Goal: Find contact information: Find contact information

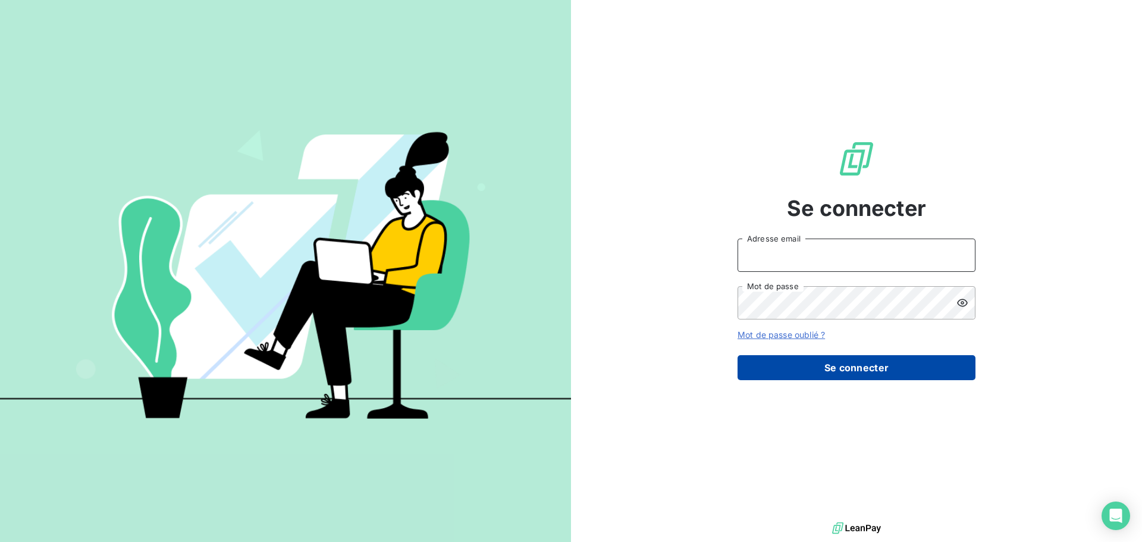
type input "[EMAIL_ADDRESS][DOMAIN_NAME]"
click at [851, 369] on button "Se connecter" at bounding box center [856, 367] width 238 height 25
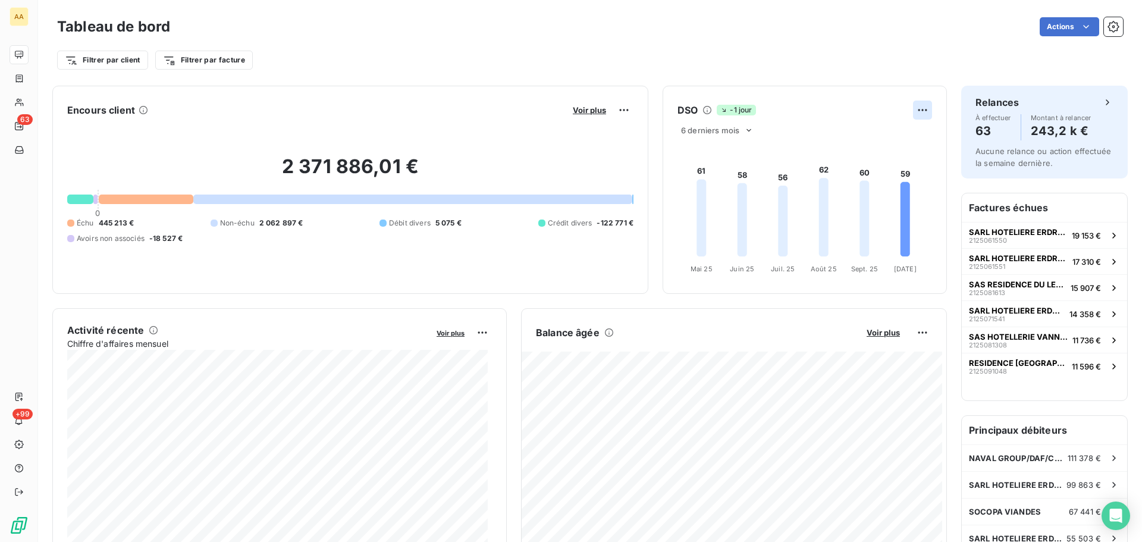
click at [916, 109] on html "AA 63 +99 Tableau de bord Actions Filtrer par client Filtrer par facture Encour…" at bounding box center [571, 271] width 1142 height 542
click at [887, 140] on div "Exporter" at bounding box center [884, 136] width 67 height 19
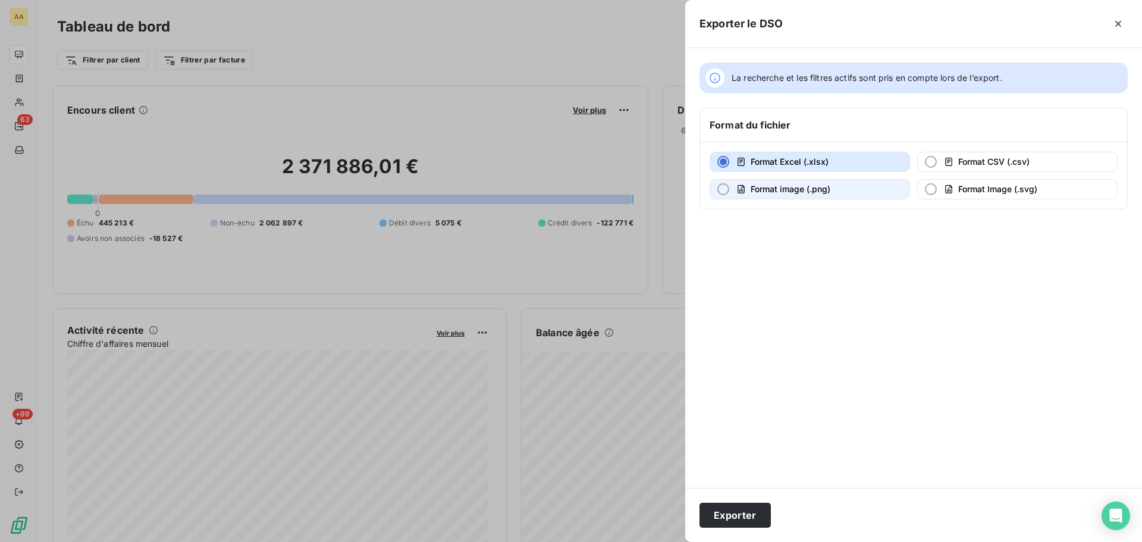
click at [721, 187] on div "button" at bounding box center [723, 189] width 12 height 12
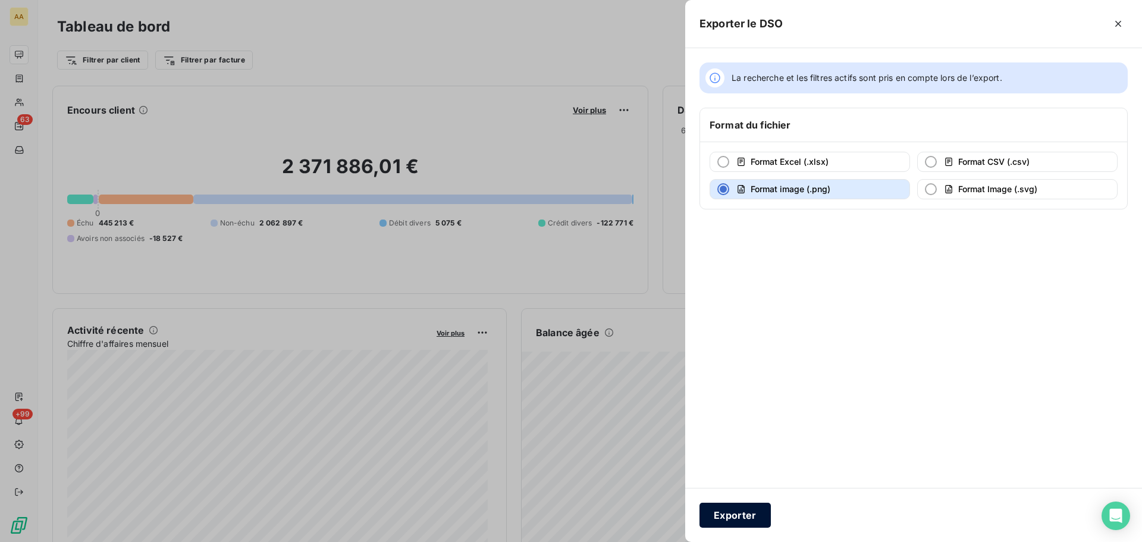
click at [734, 517] on button "Exporter" at bounding box center [734, 514] width 71 height 25
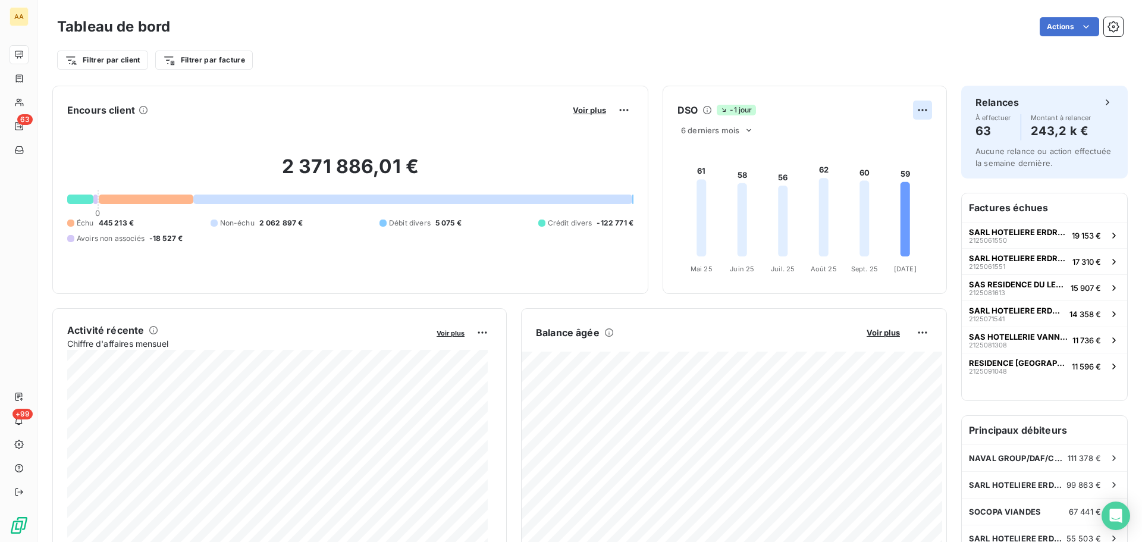
click at [917, 108] on html "AA 63 +99 Tableau de bord Actions Filtrer par client Filtrer par facture Encour…" at bounding box center [571, 271] width 1142 height 542
click at [743, 130] on html "AA 63 +99 Tableau de bord Actions Filtrer par client Filtrer par facture Encour…" at bounding box center [571, 271] width 1142 height 542
click at [744, 130] on icon at bounding box center [749, 130] width 10 height 10
click at [687, 175] on div at bounding box center [693, 177] width 12 height 12
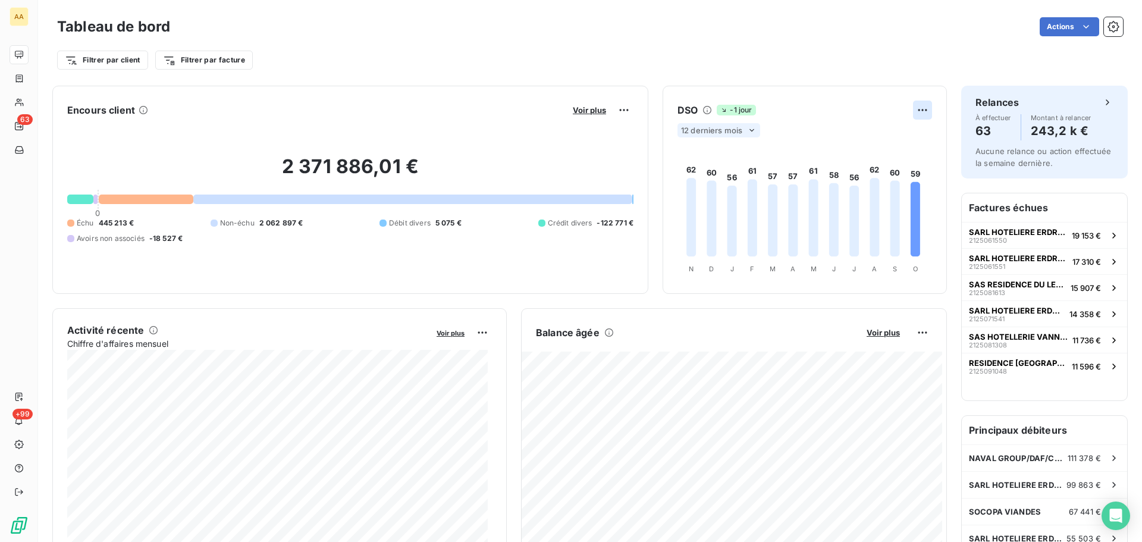
click at [914, 108] on html "AA 63 +99 Tableau de bord Actions Filtrer par client Filtrer par facture Encour…" at bounding box center [571, 271] width 1142 height 542
click at [889, 136] on div "Exporter" at bounding box center [884, 136] width 67 height 19
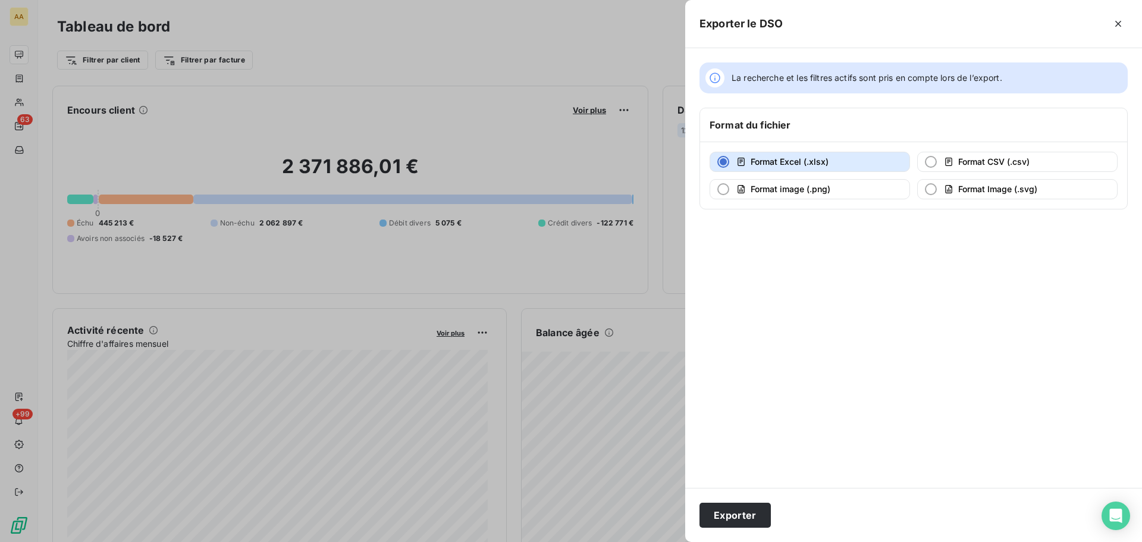
click at [722, 160] on div "button" at bounding box center [723, 162] width 12 height 12
click at [746, 511] on button "Exporter" at bounding box center [734, 514] width 71 height 25
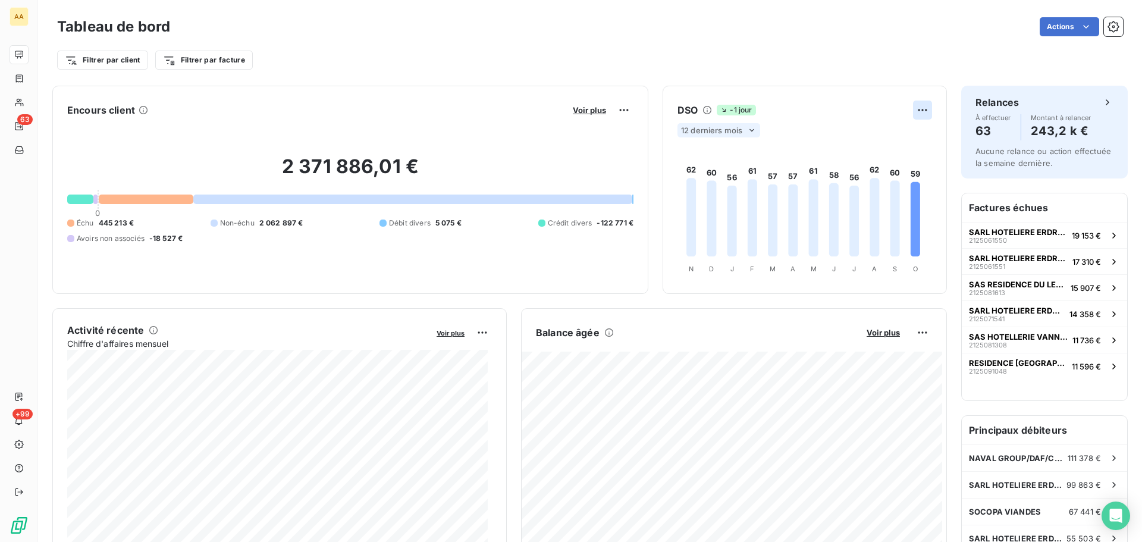
click at [914, 112] on html "AA 63 +99 Tableau de bord Actions Filtrer par client Filtrer par facture Encour…" at bounding box center [571, 271] width 1142 height 542
click at [895, 140] on div "Exporter" at bounding box center [884, 136] width 67 height 19
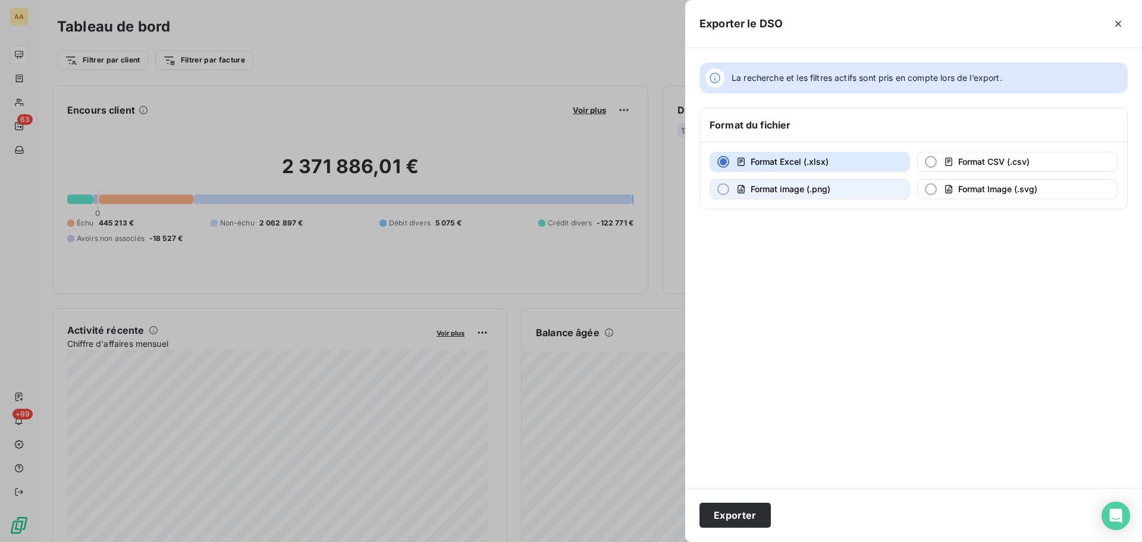
click at [720, 188] on div "button" at bounding box center [723, 189] width 12 height 12
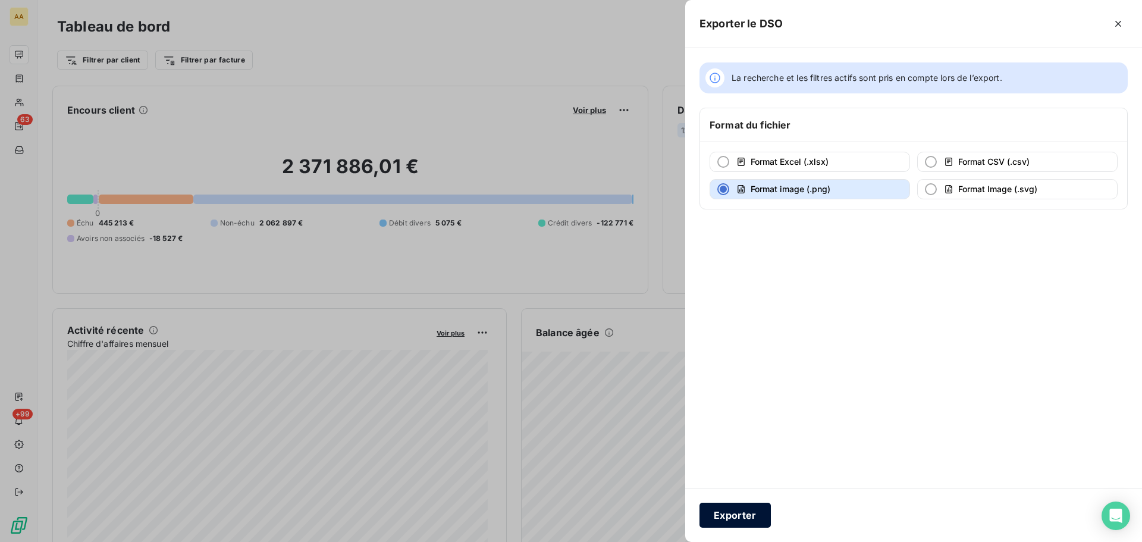
click at [723, 517] on button "Exporter" at bounding box center [734, 514] width 71 height 25
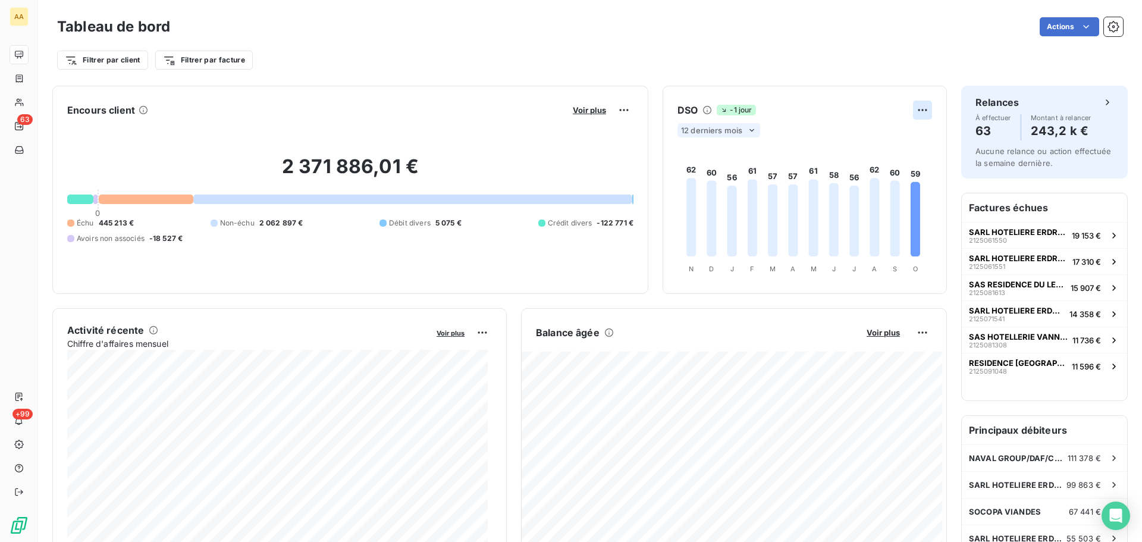
click at [911, 110] on html "AA 63 +99 Tableau de bord Actions Filtrer par client Filtrer par facture Encour…" at bounding box center [571, 271] width 1142 height 542
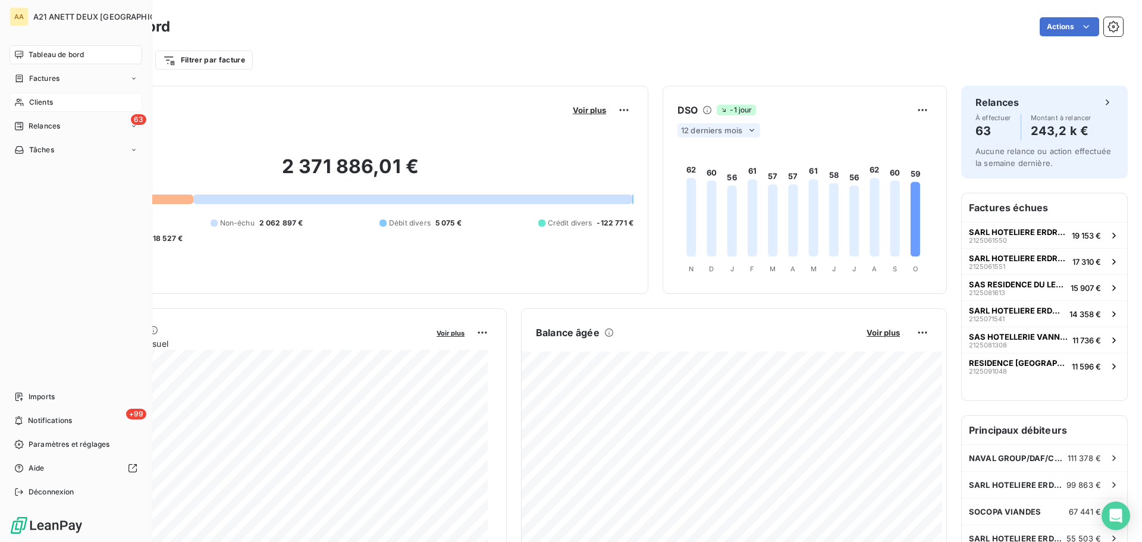
click at [15, 103] on html "AA A21 ANETT DEUX BRETAGNE Tableau de bord Factures Clients 63 Relances Tâches …" at bounding box center [571, 271] width 1142 height 542
click at [39, 101] on span "Clients" at bounding box center [41, 102] width 24 height 11
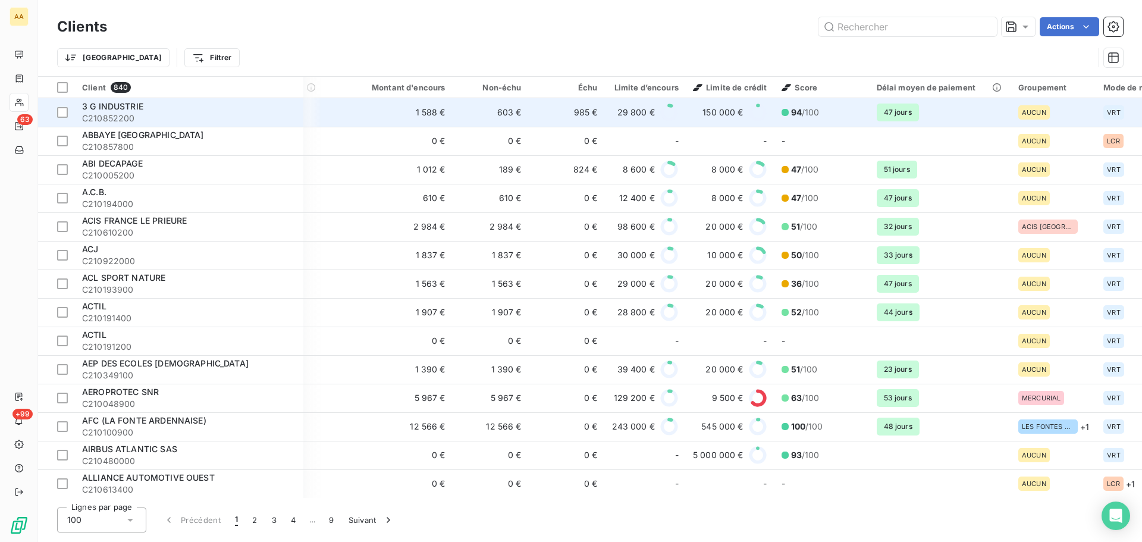
scroll to position [0, 201]
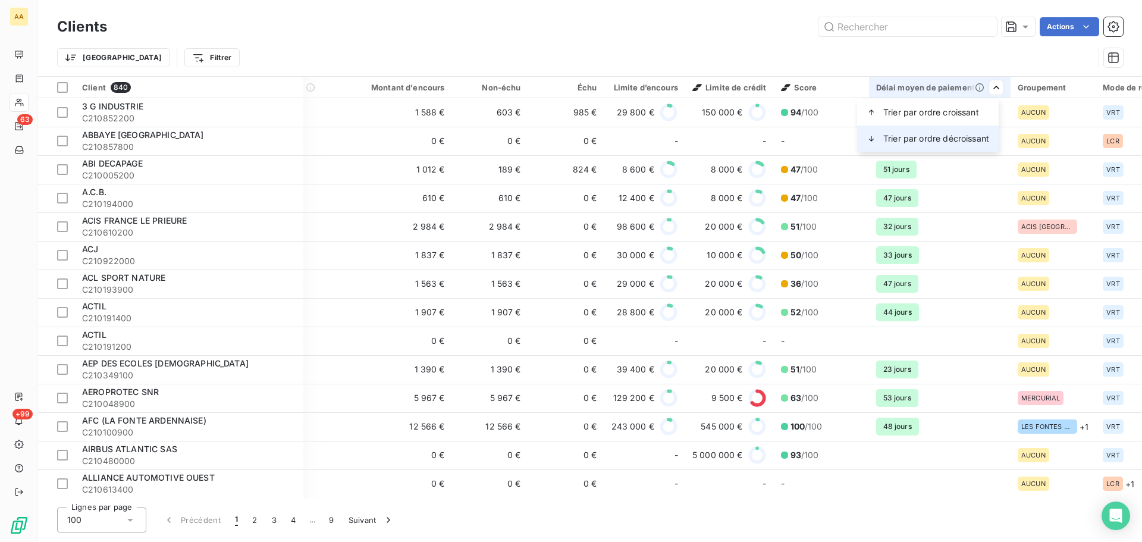
click at [944, 139] on span "Trier par ordre décroissant" at bounding box center [936, 139] width 106 height 12
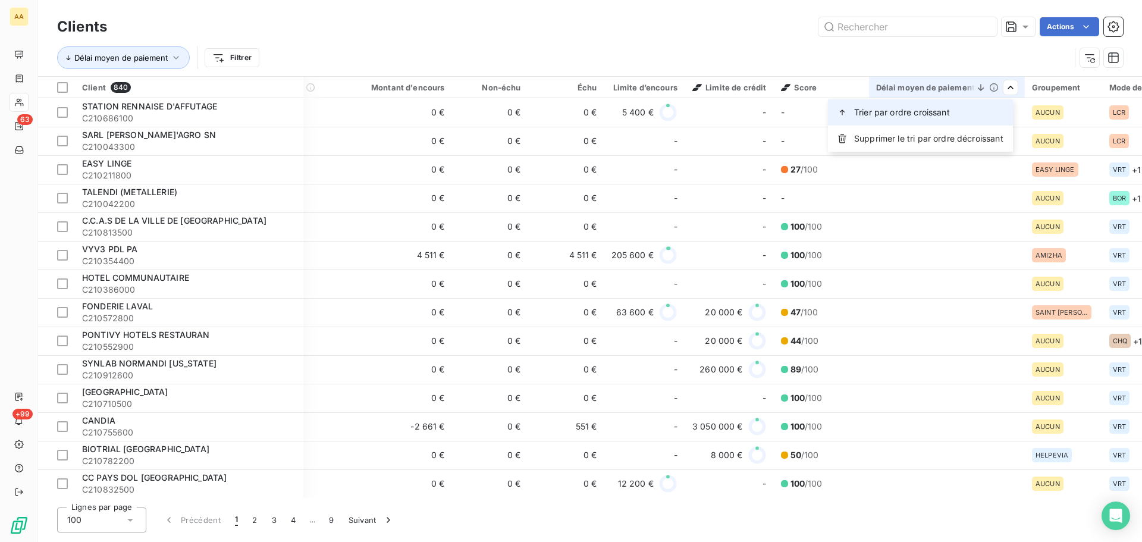
click at [941, 112] on span "Trier par ordre croissant" at bounding box center [902, 112] width 96 height 12
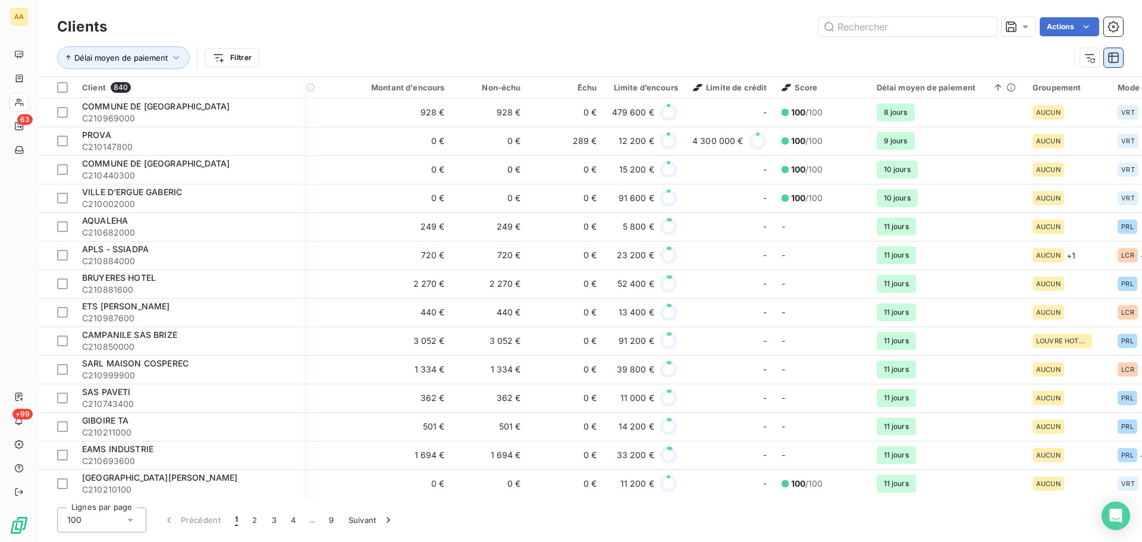
click at [1115, 58] on icon "button" at bounding box center [1113, 58] width 12 height 12
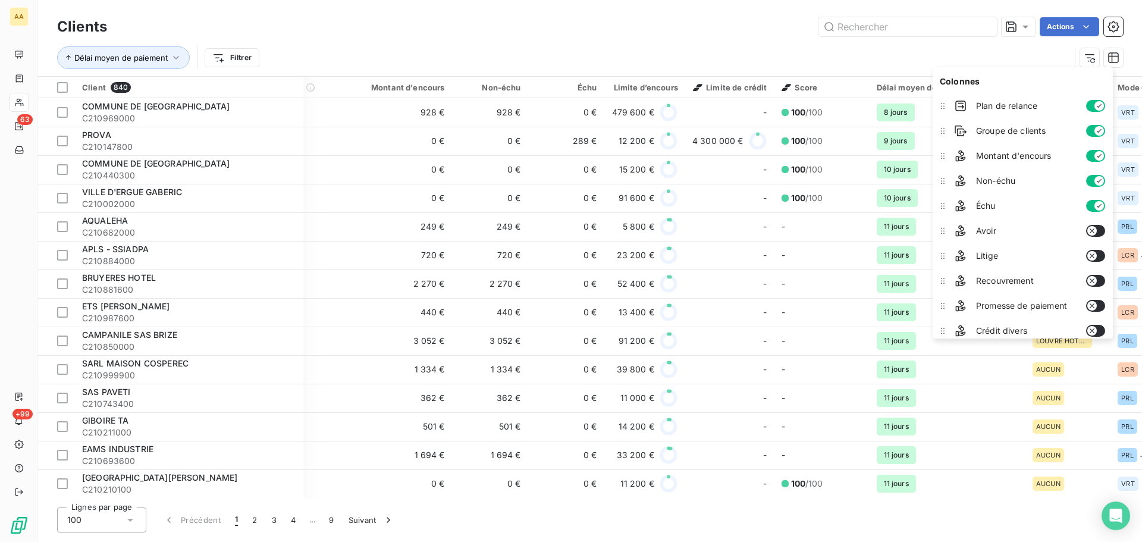
click at [1051, 55] on div "Délai moyen de paiement Filtrer" at bounding box center [563, 57] width 1013 height 23
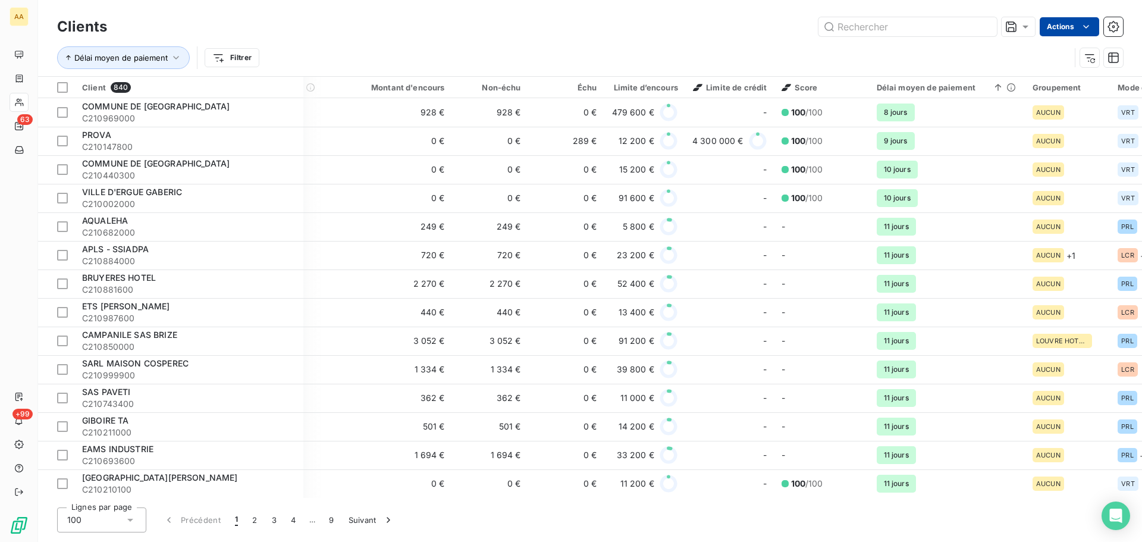
click at [1067, 28] on html "AA 63 +99 Clients Actions Délai moyen de paiement Filtrer Client 840 Plan de re…" at bounding box center [571, 271] width 1142 height 542
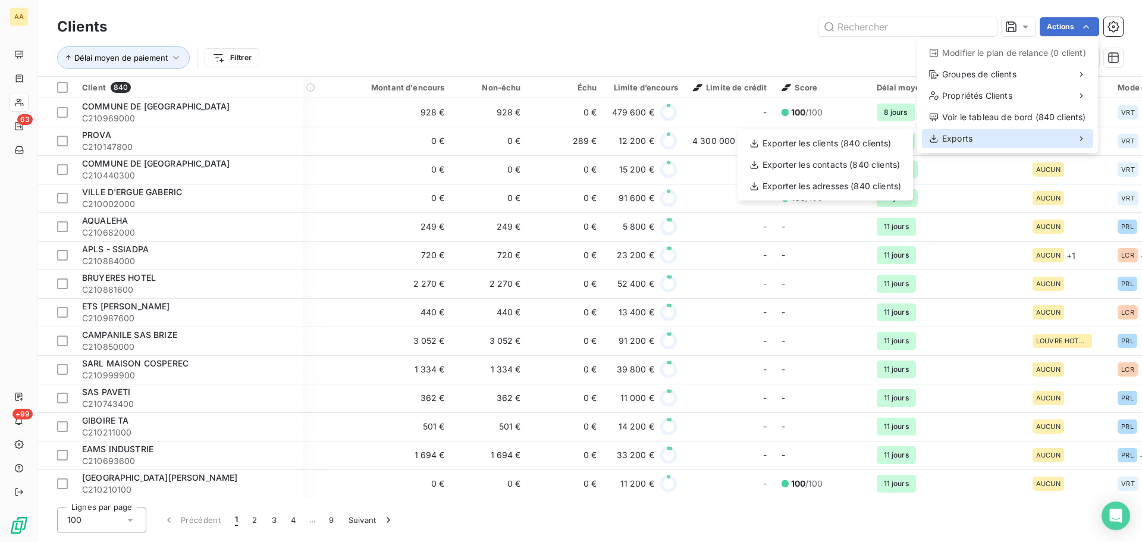
click at [961, 134] on span "Exports" at bounding box center [957, 139] width 30 height 12
click at [822, 142] on div "Exporter les clients (840 clients)" at bounding box center [825, 143] width 166 height 19
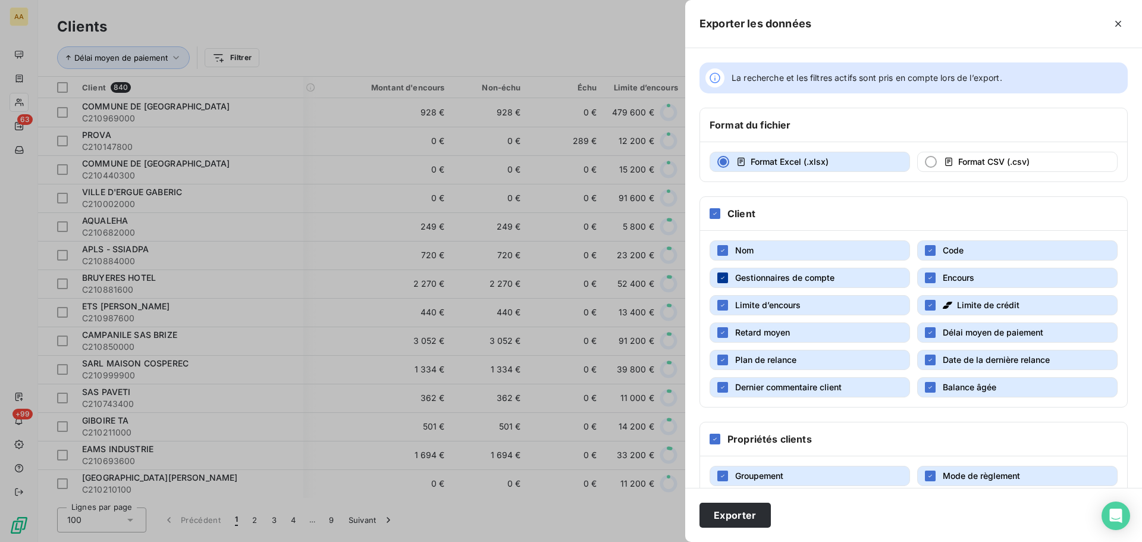
click at [723, 277] on icon "button" at bounding box center [723, 277] width 4 height 2
click at [719, 357] on icon "button" at bounding box center [722, 359] width 7 height 7
click at [720, 386] on icon "button" at bounding box center [722, 386] width 7 height 7
click at [722, 303] on icon "button" at bounding box center [722, 304] width 7 height 7
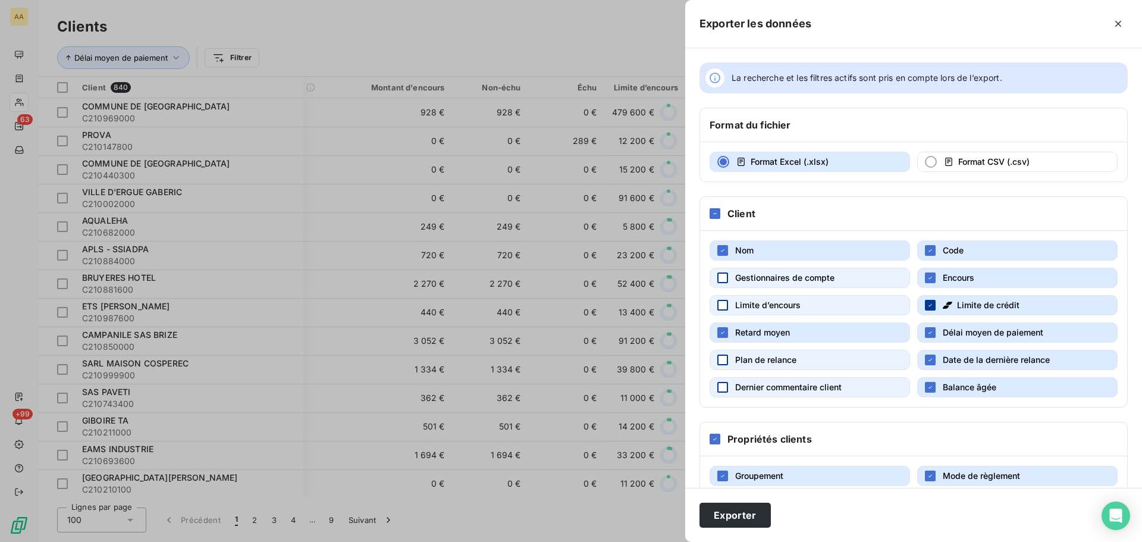
click at [925, 301] on div "button" at bounding box center [930, 305] width 11 height 11
click at [926, 357] on icon "button" at bounding box center [929, 359] width 7 height 7
click at [928, 386] on icon "button" at bounding box center [929, 386] width 7 height 7
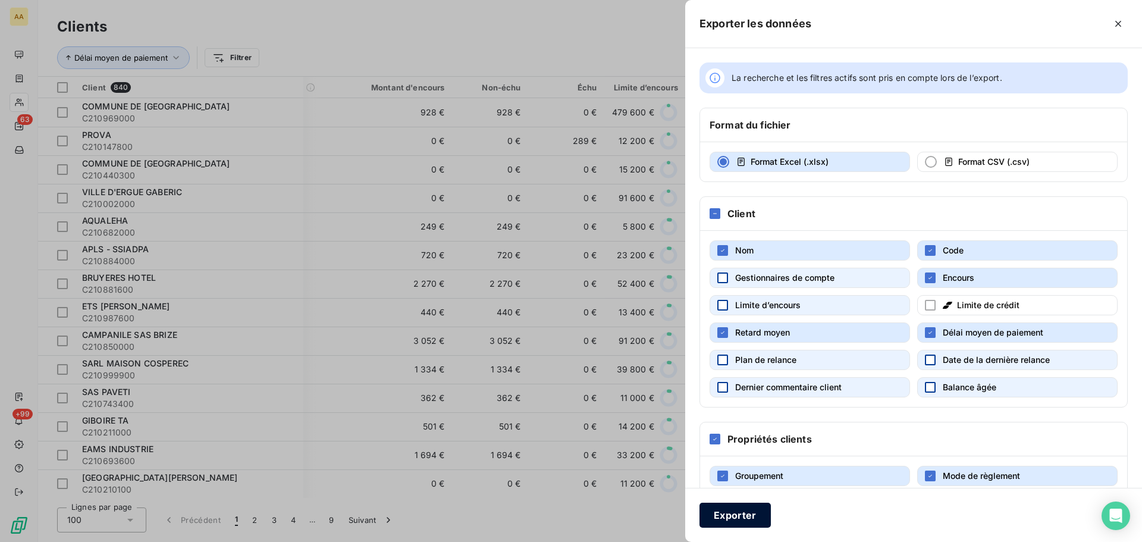
click at [732, 516] on button "Exporter" at bounding box center [734, 514] width 71 height 25
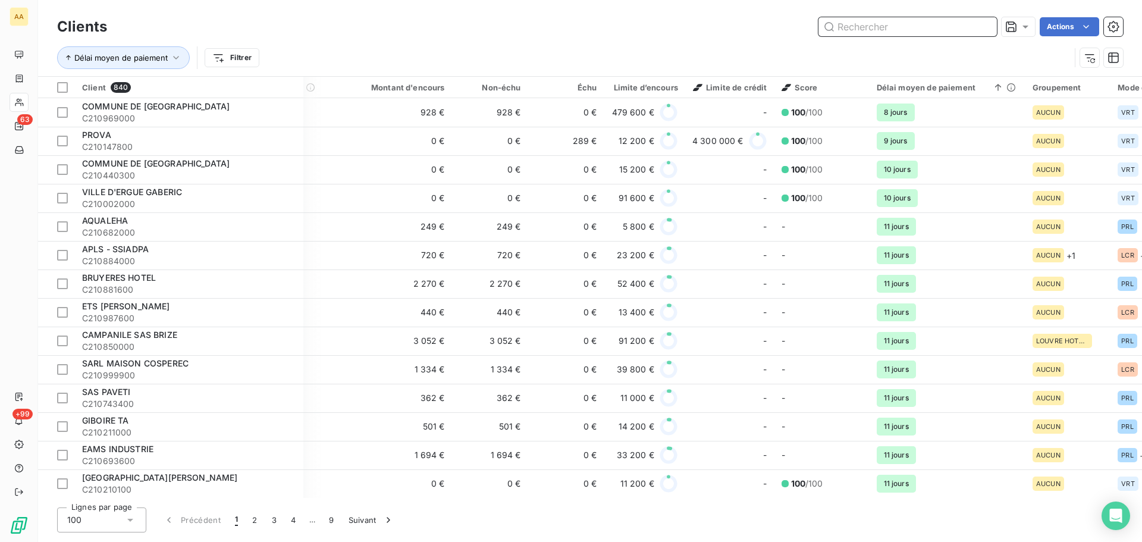
click at [880, 29] on input "text" at bounding box center [907, 26] width 178 height 19
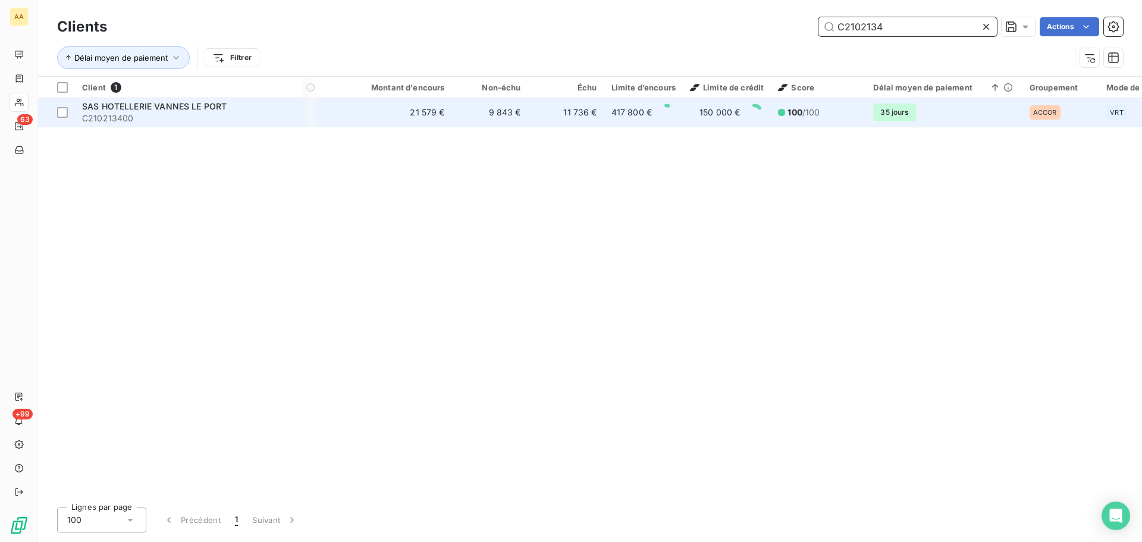
type input "C2102134"
click at [134, 107] on span "SAS HOTELLERIE VANNES LE PORT" at bounding box center [154, 106] width 144 height 10
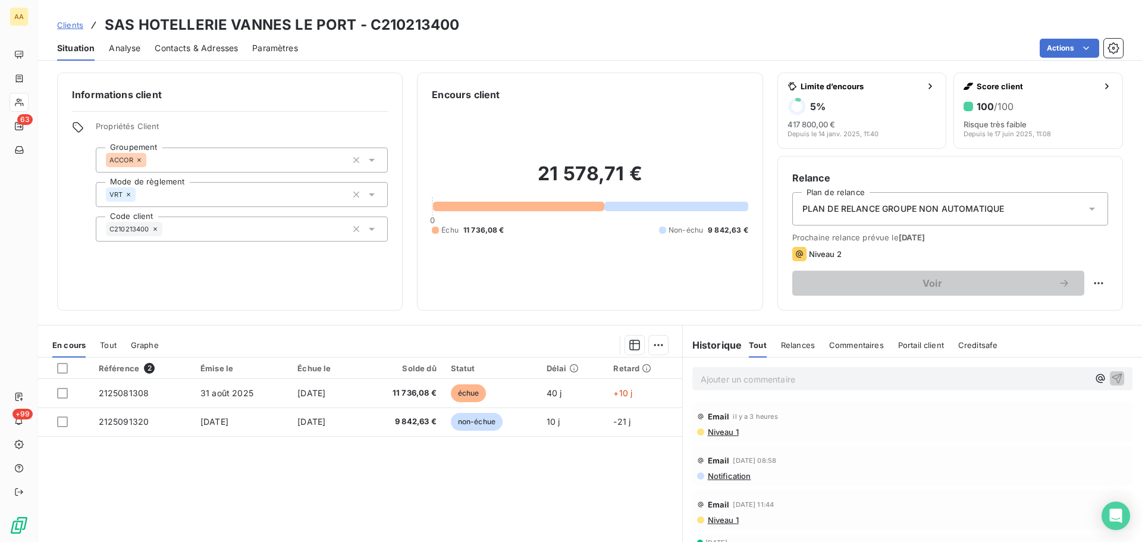
click at [188, 49] on span "Contacts & Adresses" at bounding box center [196, 48] width 83 height 12
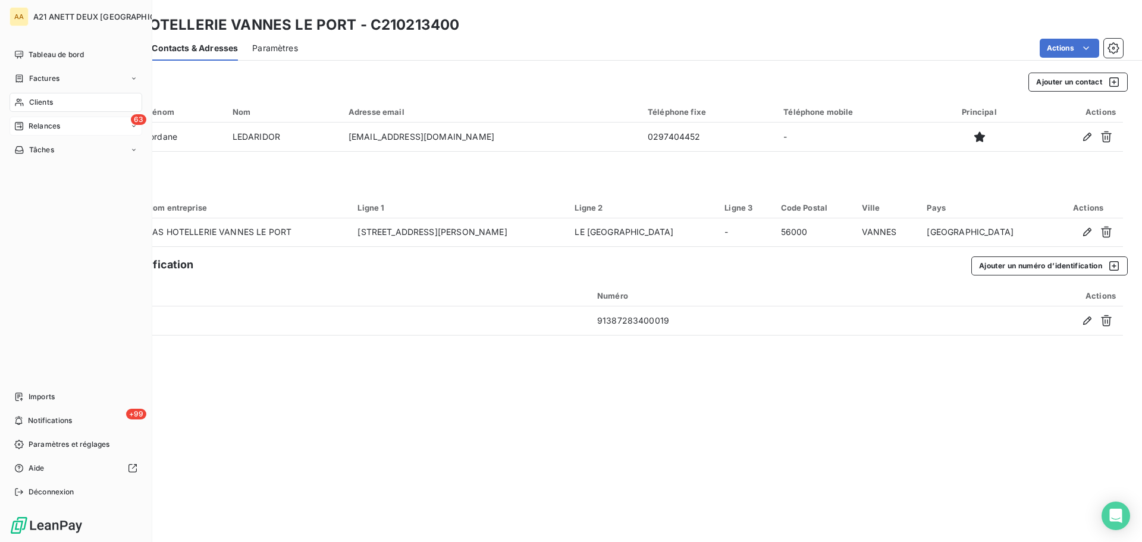
click at [48, 128] on span "Relances" at bounding box center [45, 126] width 32 height 11
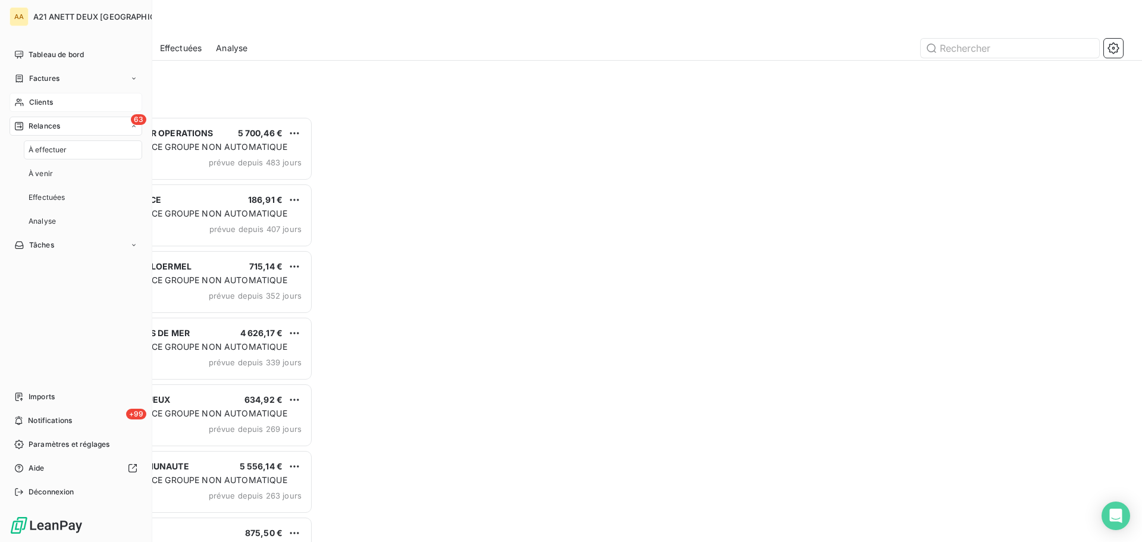
scroll to position [416, 247]
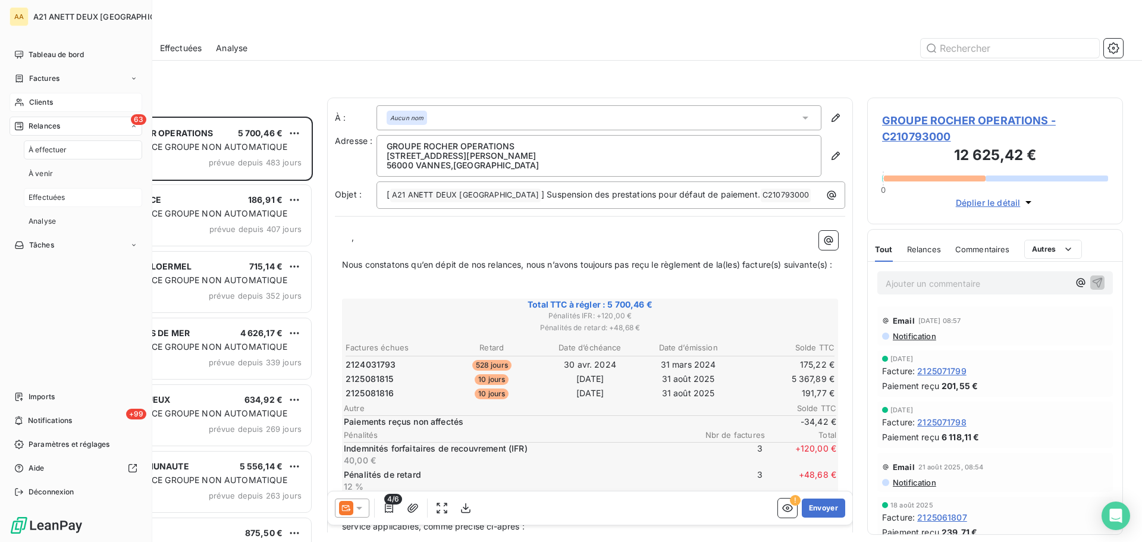
click at [41, 199] on span "Effectuées" at bounding box center [47, 197] width 37 height 11
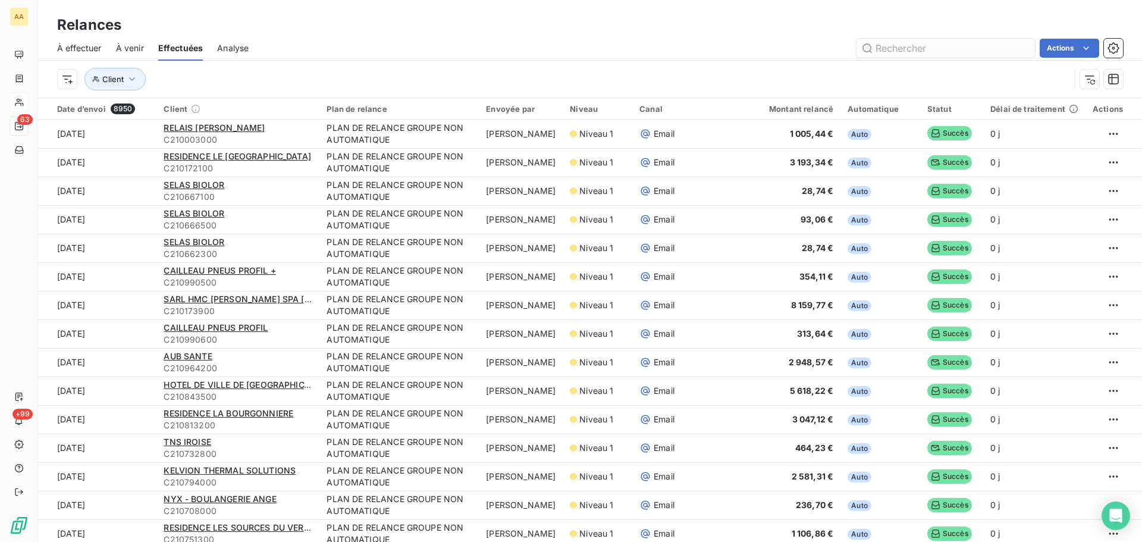
click at [938, 46] on input "text" at bounding box center [945, 48] width 178 height 19
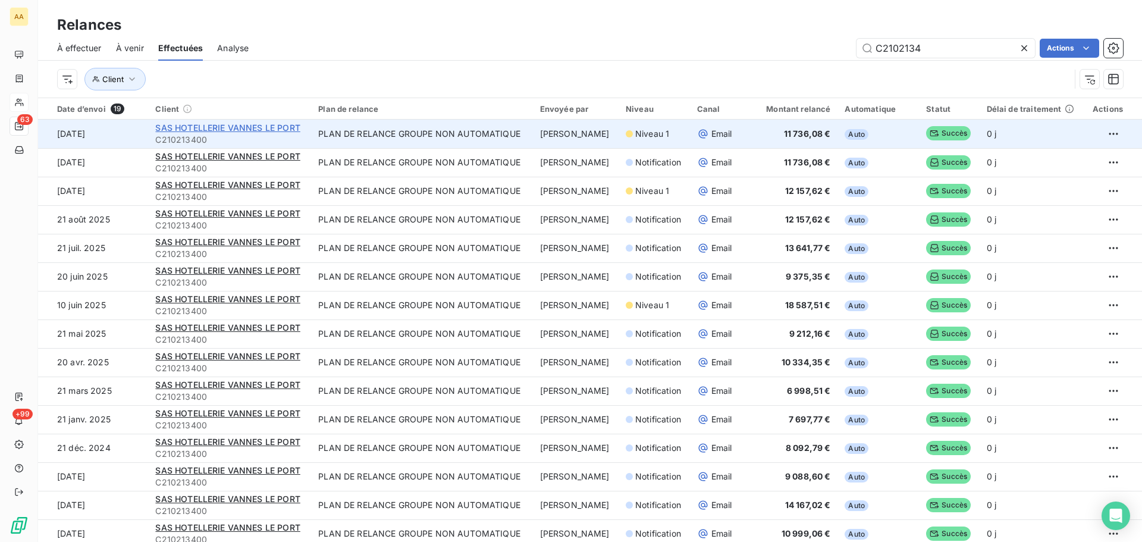
type input "C2102134"
click at [238, 127] on span "SAS HOTELLERIE VANNES LE PORT" at bounding box center [227, 127] width 144 height 10
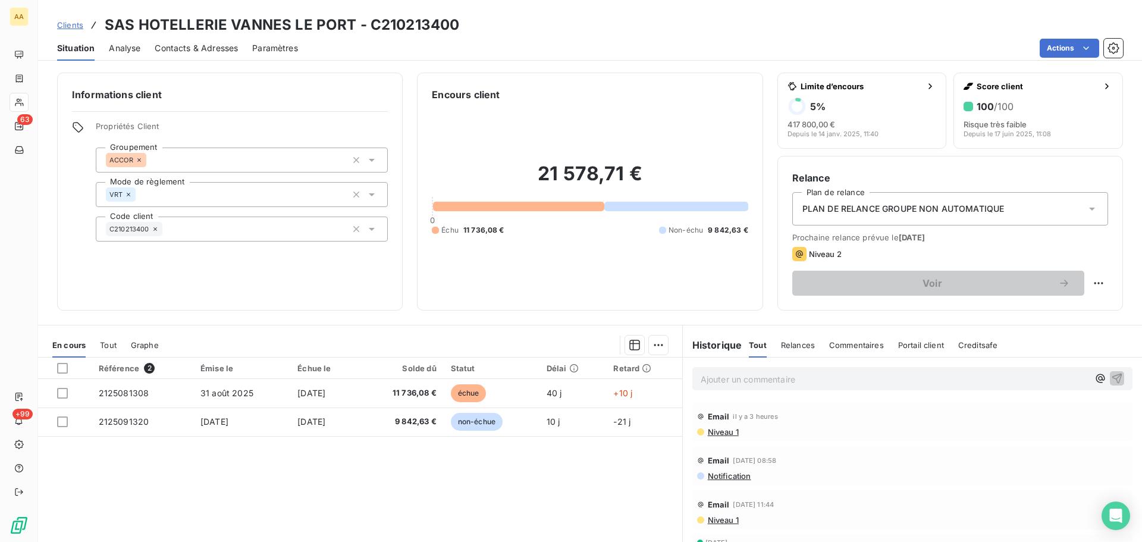
click at [794, 347] on span "Relances" at bounding box center [798, 345] width 34 height 10
click at [198, 46] on span "Contacts & Adresses" at bounding box center [196, 48] width 83 height 12
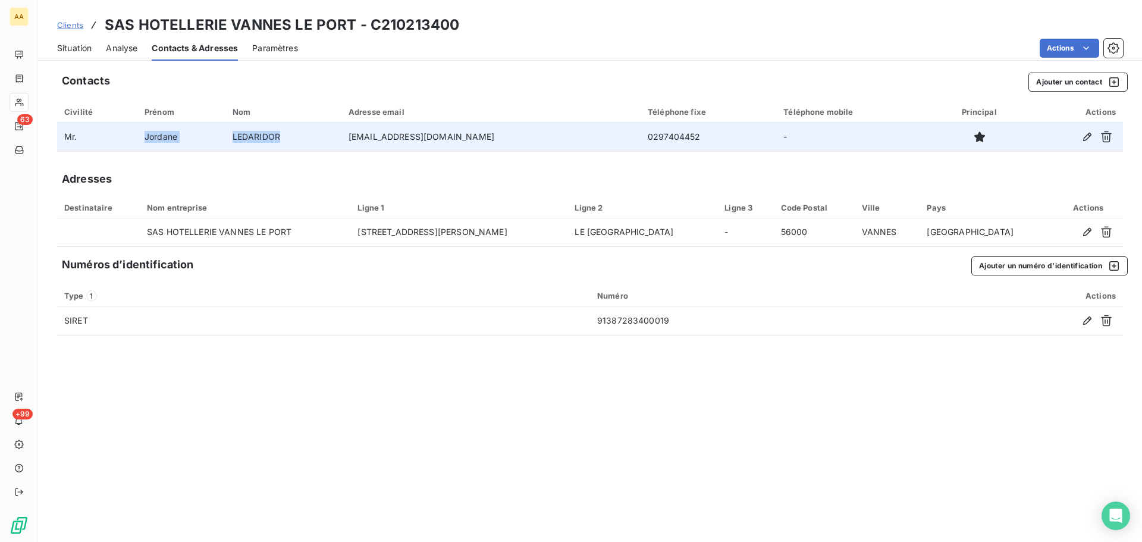
drag, startPoint x: 149, startPoint y: 137, endPoint x: 298, endPoint y: 139, distance: 149.2
click at [298, 139] on tr "Mr. Jordane LEDARIDOR [EMAIL_ADDRESS][DOMAIN_NAME] 0297404452 -" at bounding box center [589, 136] width 1065 height 29
copy tr "Jordane LEDARIDOR"
drag, startPoint x: 369, startPoint y: 136, endPoint x: 473, endPoint y: 134, distance: 103.5
click at [473, 134] on td "[EMAIL_ADDRESS][DOMAIN_NAME]" at bounding box center [490, 136] width 299 height 29
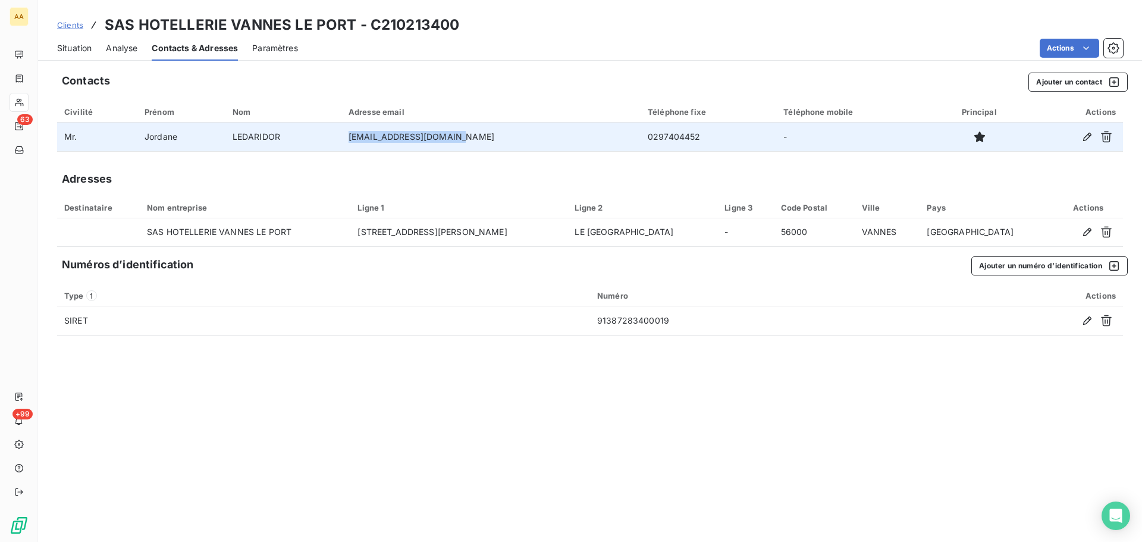
copy td "[EMAIL_ADDRESS][DOMAIN_NAME]"
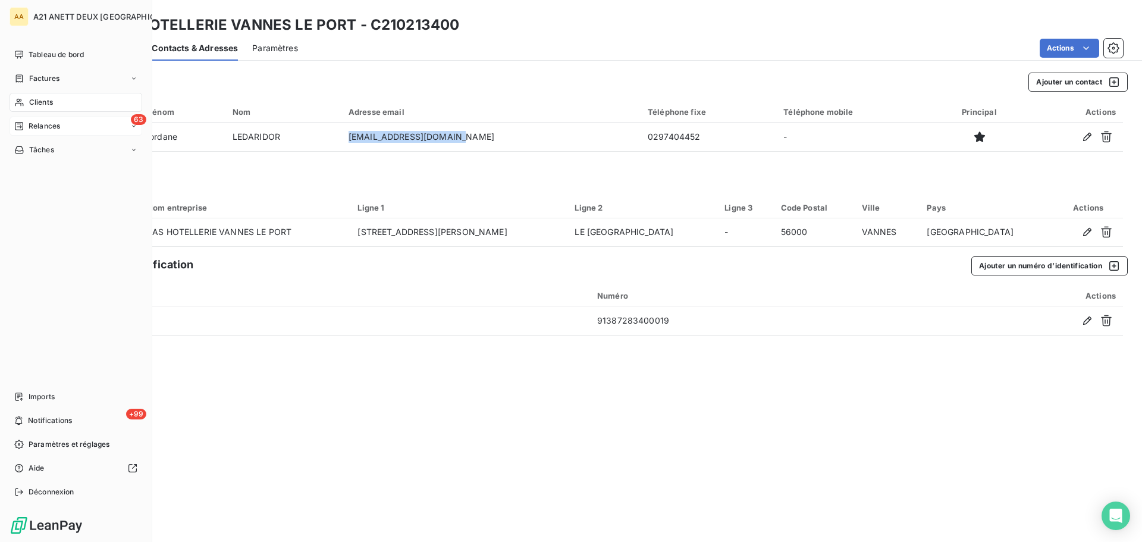
click at [44, 124] on span "Relances" at bounding box center [45, 126] width 32 height 11
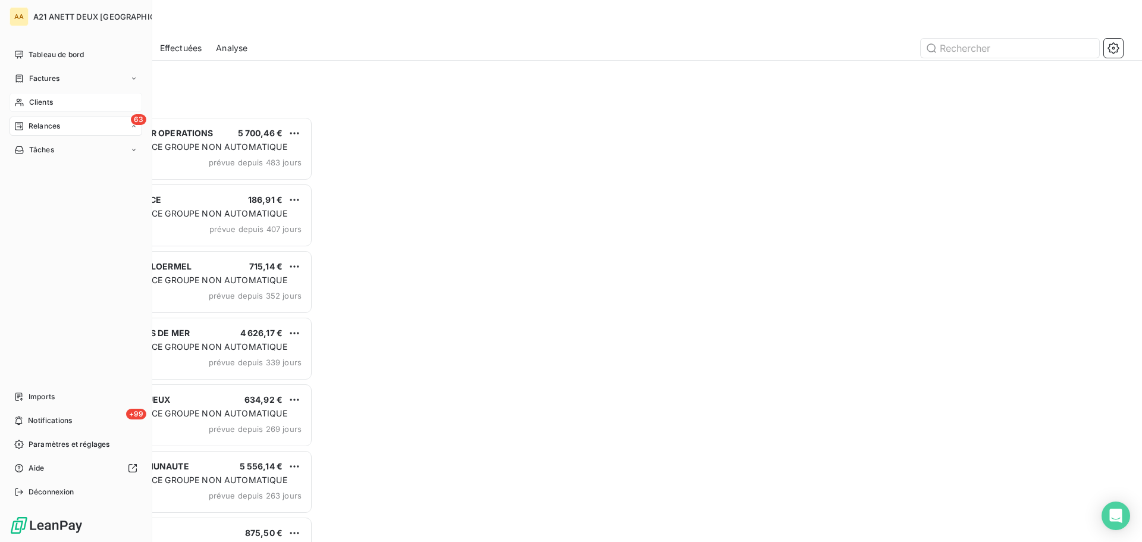
scroll to position [416, 247]
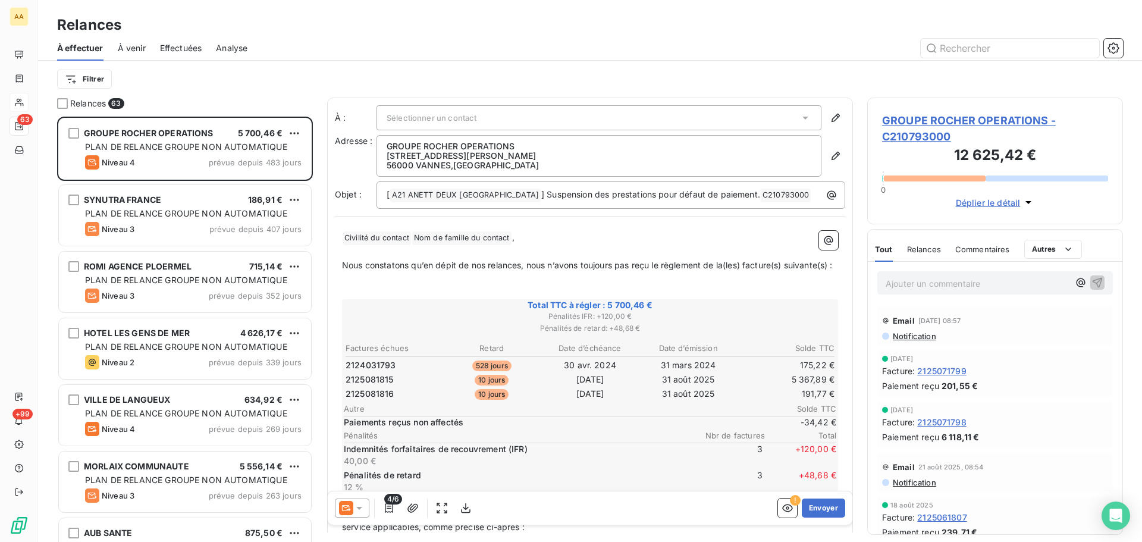
click at [379, 39] on div at bounding box center [692, 48] width 861 height 19
click at [981, 46] on input "text" at bounding box center [1009, 48] width 178 height 19
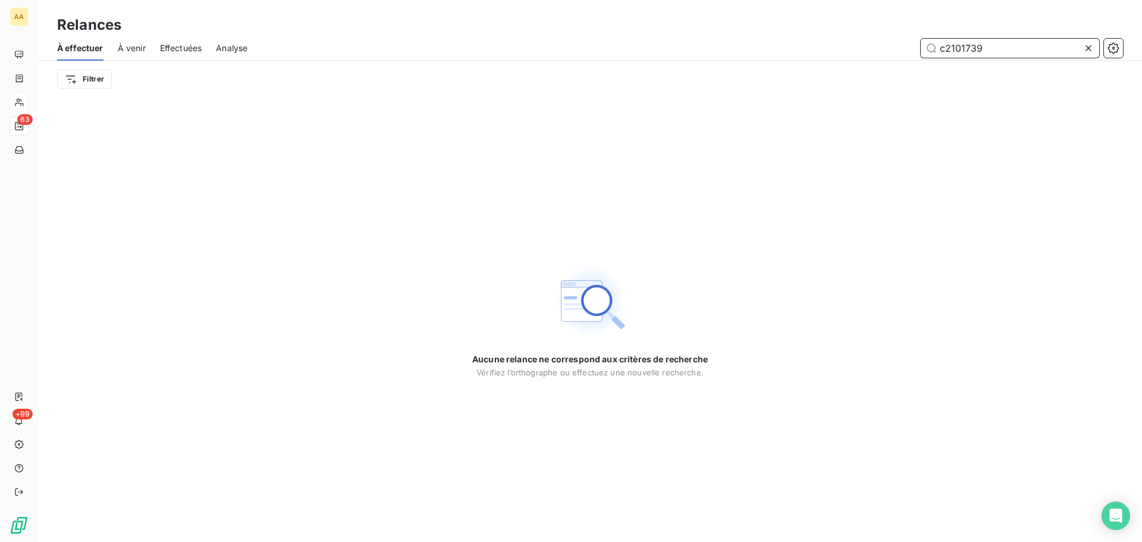
click at [180, 48] on span "Effectuées" at bounding box center [181, 48] width 42 height 12
type input "c2101739"
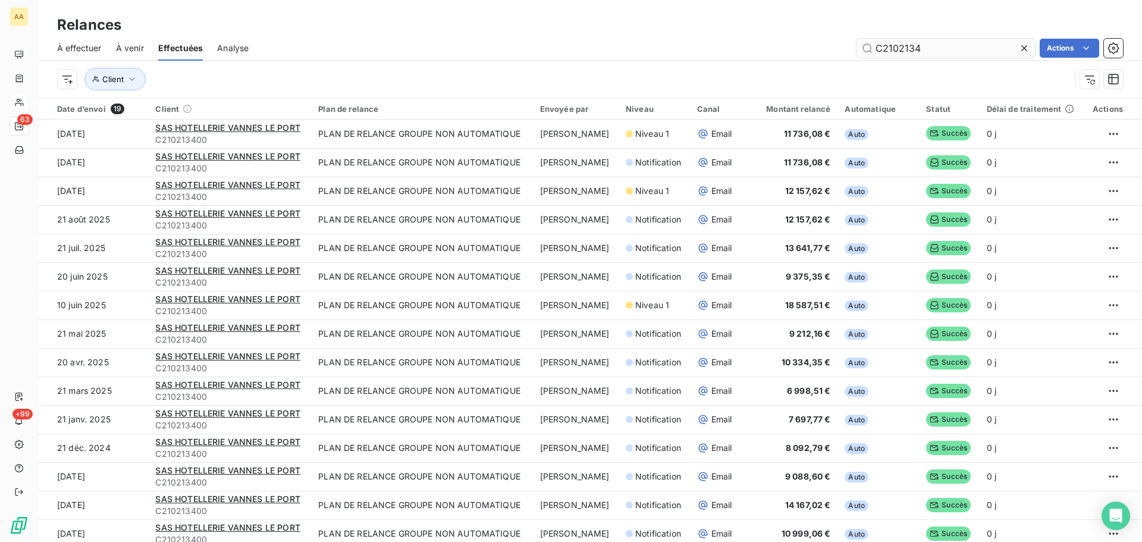
drag, startPoint x: 933, startPoint y: 47, endPoint x: 900, endPoint y: 50, distance: 33.4
click at [900, 50] on input "C2102134" at bounding box center [945, 48] width 178 height 19
drag, startPoint x: 933, startPoint y: 46, endPoint x: 898, endPoint y: 48, distance: 35.7
click at [898, 48] on input "C2101739" at bounding box center [945, 48] width 178 height 19
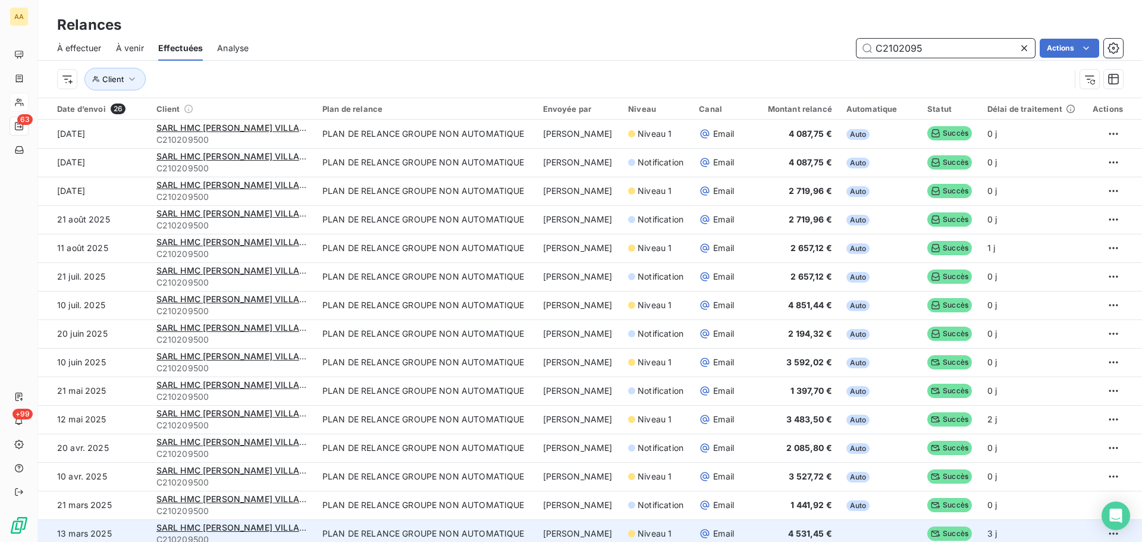
type input "C2102095"
